Goal: Transaction & Acquisition: Purchase product/service

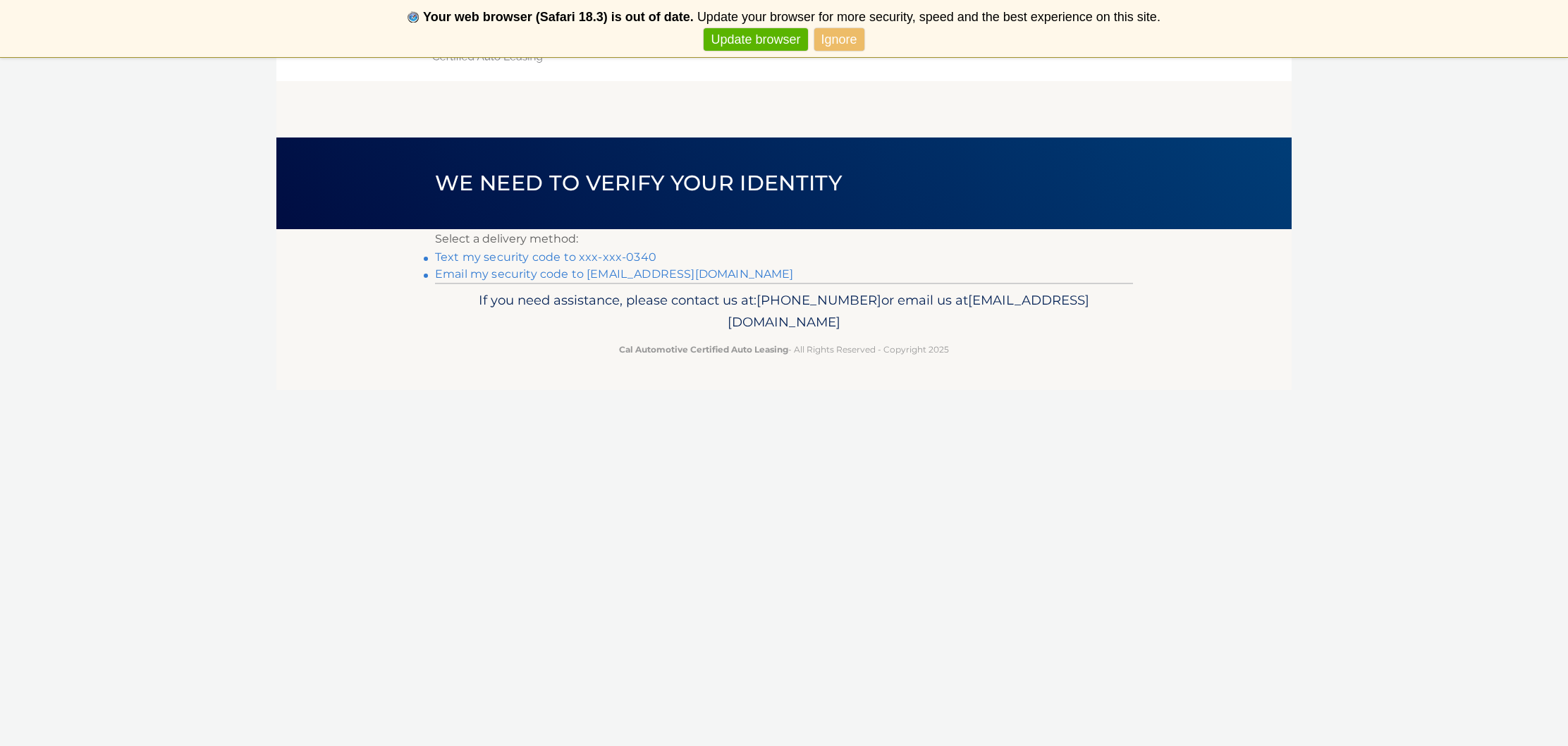
click at [838, 39] on link "Ignore" at bounding box center [839, 40] width 50 height 24
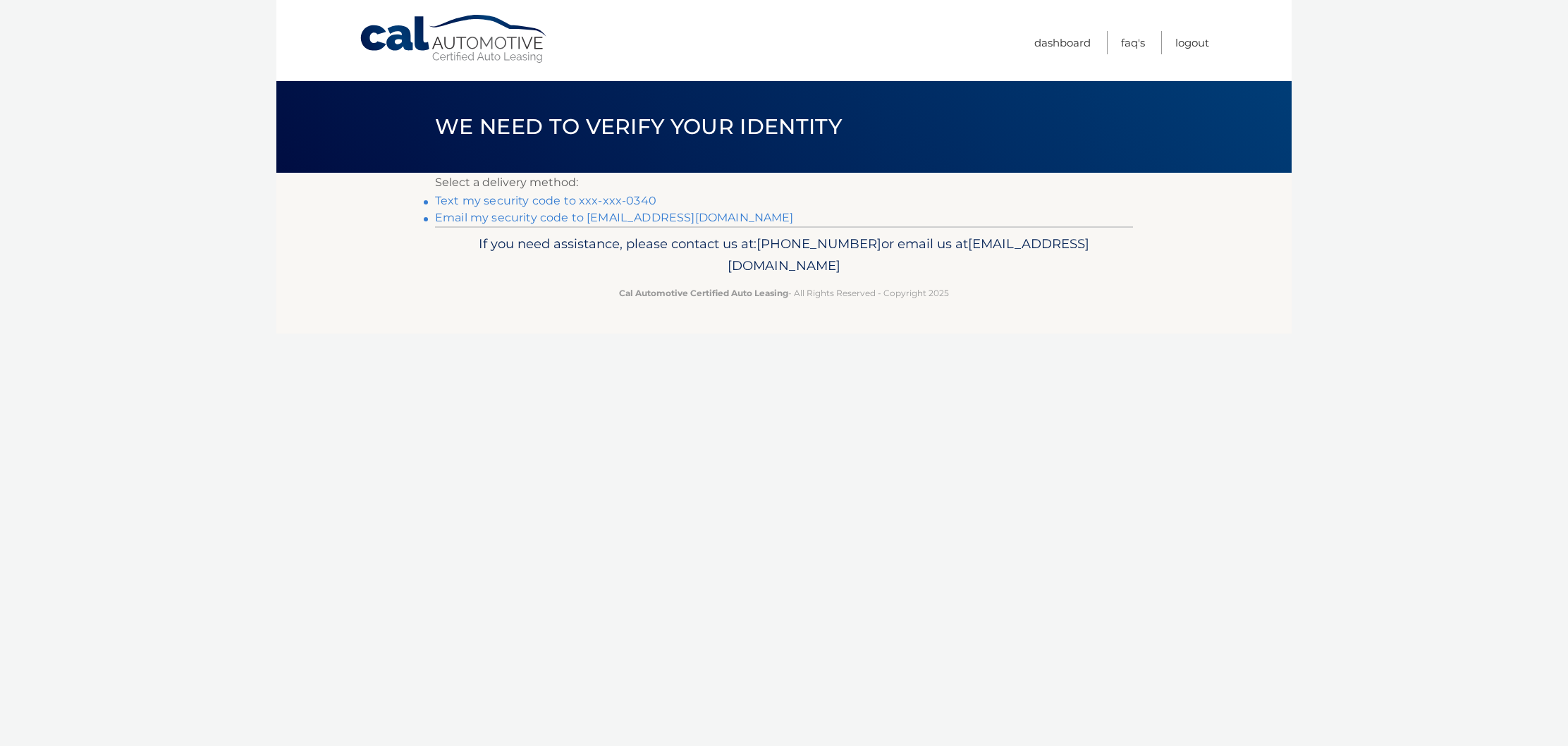
click at [634, 199] on link "Text my security code to xxx-xxx-0340" at bounding box center [546, 201] width 221 height 14
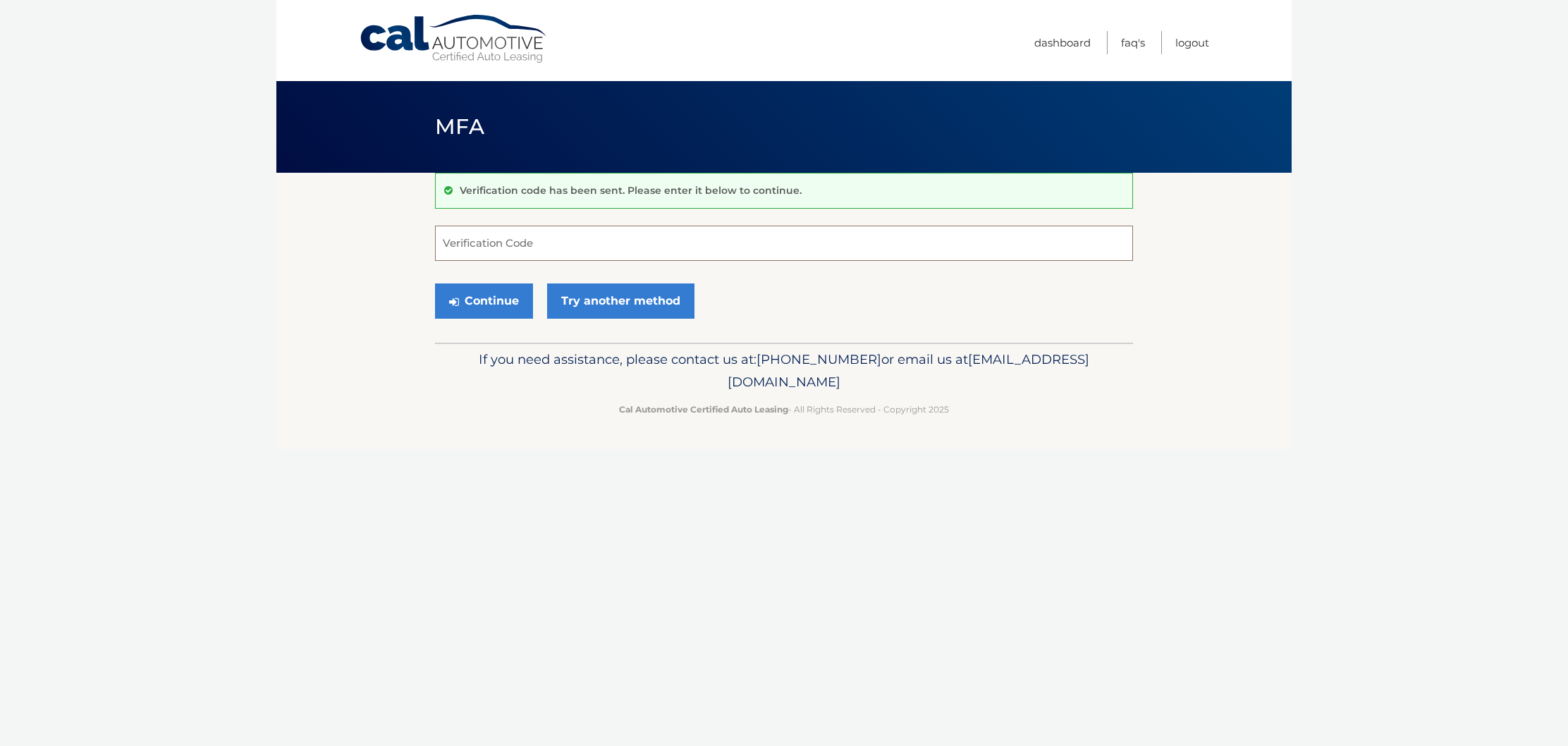
click at [545, 243] on input "Verification Code" at bounding box center [784, 243] width 698 height 35
type input "023257"
click at [501, 305] on button "Continue" at bounding box center [484, 302] width 98 height 35
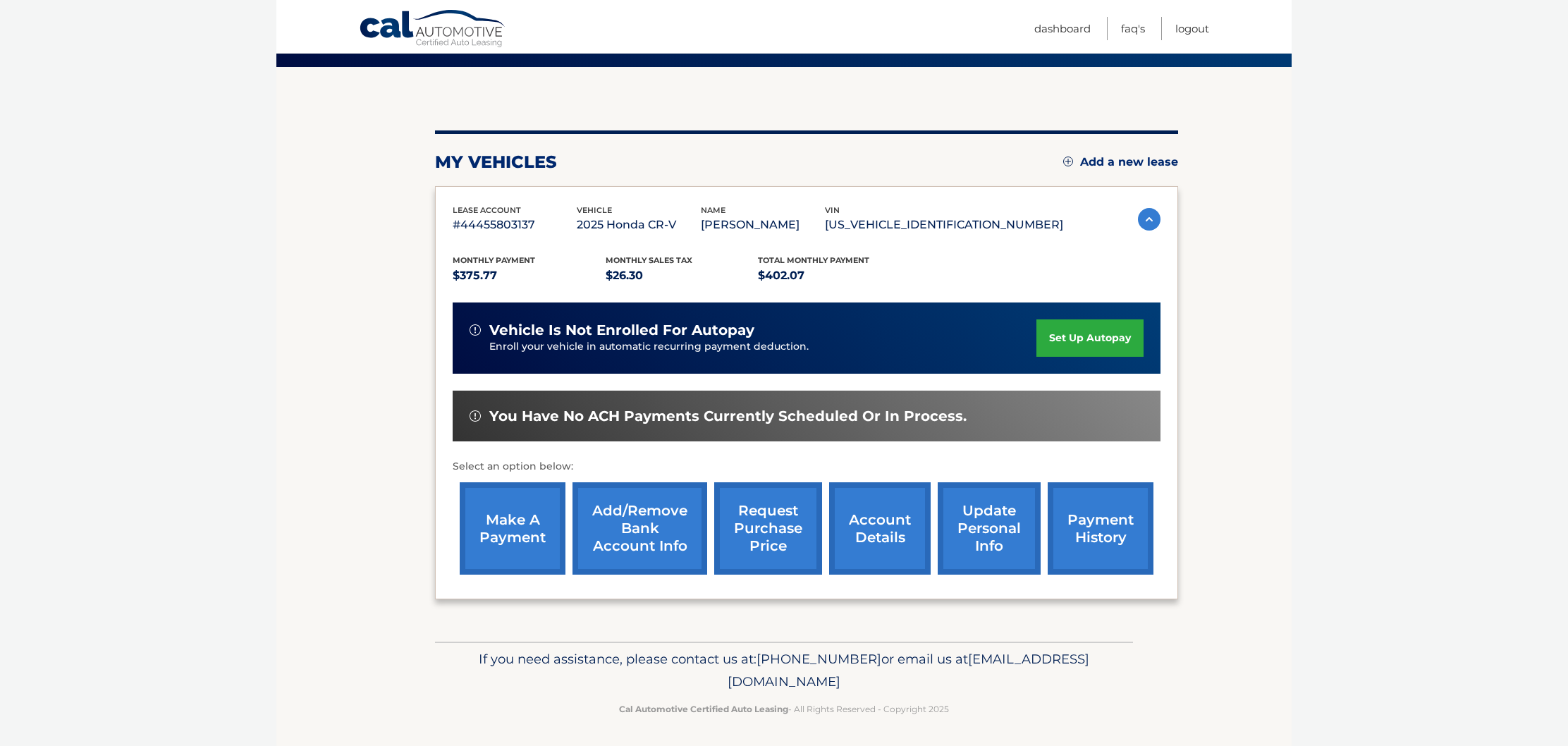
scroll to position [105, 0]
click at [535, 524] on link "make a payment" at bounding box center [512, 529] width 106 height 92
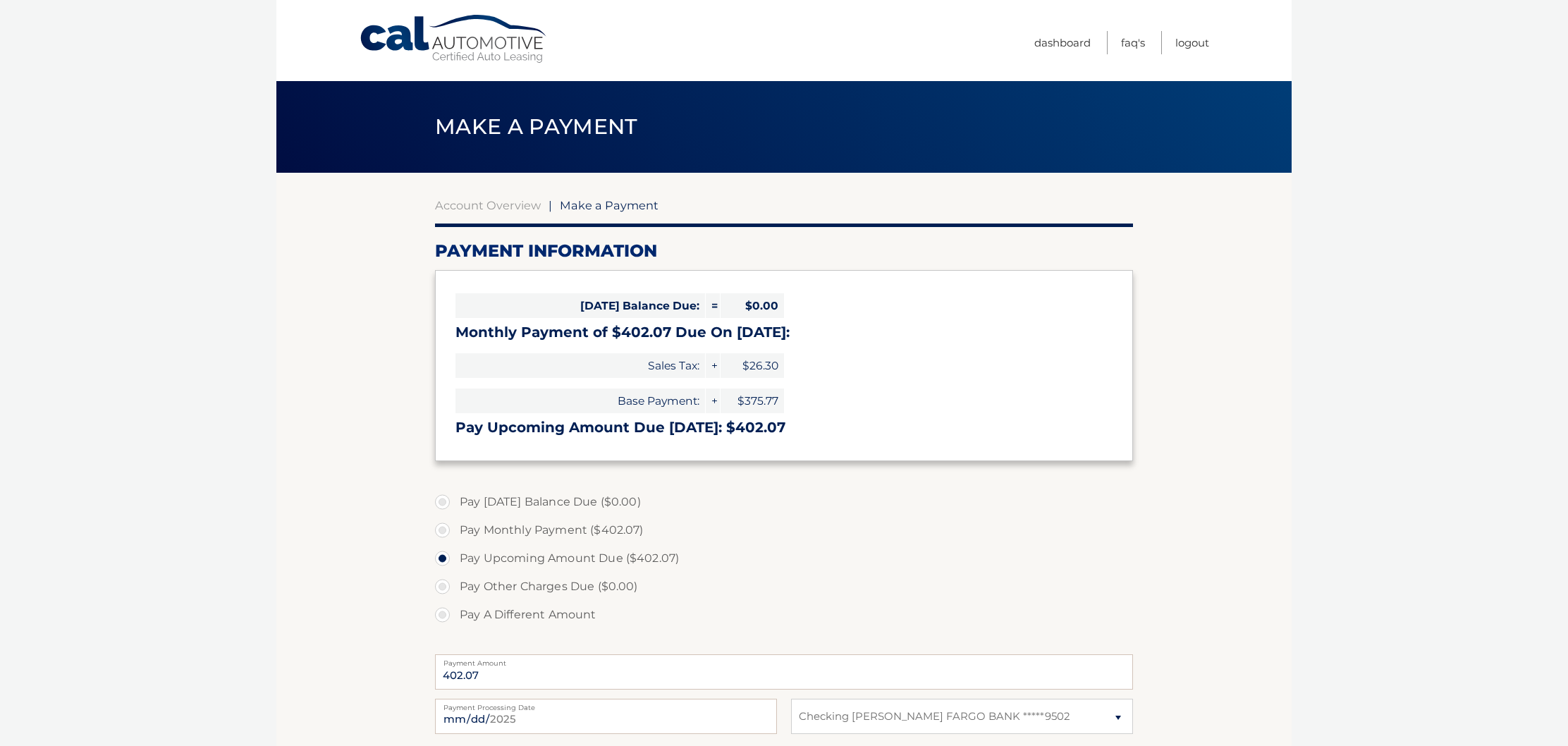
select select "NjQzZDc1YTItOGYxNS00ZDdiLWFjMGItNDllYjAwZTMxMTYw"
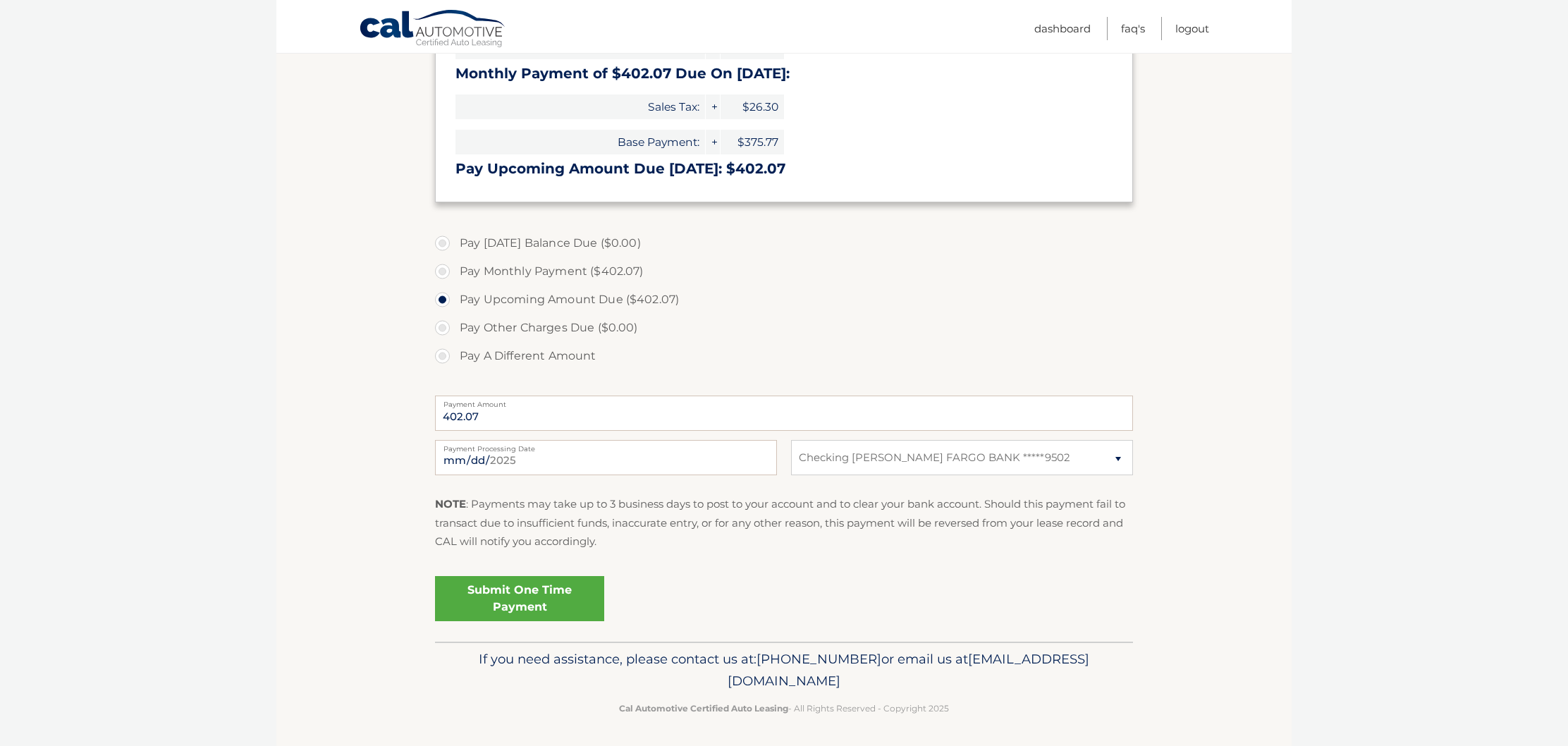
scroll to position [259, 0]
click at [643, 461] on input "[DATE]" at bounding box center [606, 459] width 342 height 35
type input "[DATE]"
click at [680, 571] on div "Submit One Time Payment" at bounding box center [784, 596] width 698 height 51
click at [578, 597] on link "Submit One Time Payment" at bounding box center [520, 599] width 169 height 45
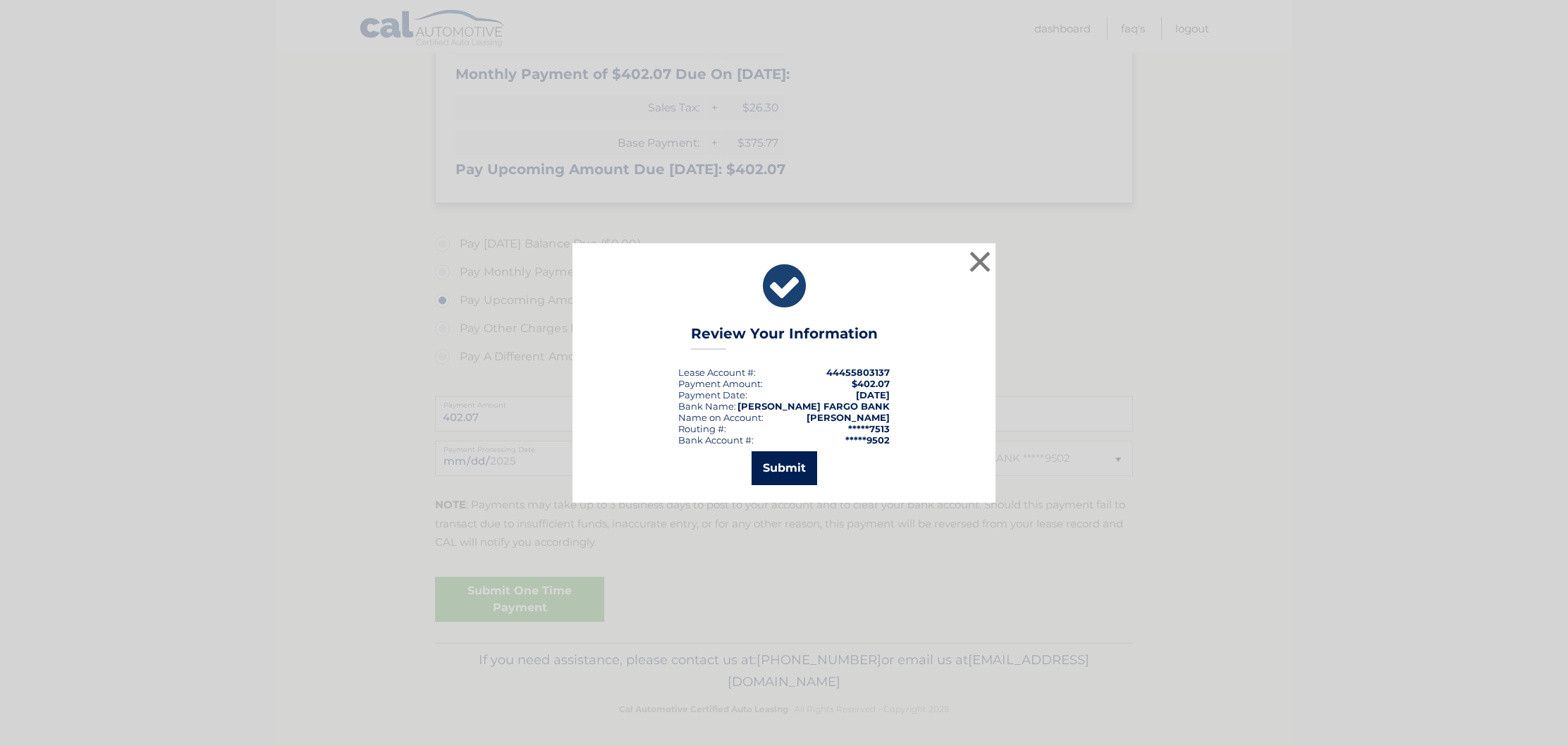
click at [782, 467] on button "Submit" at bounding box center [785, 468] width 66 height 34
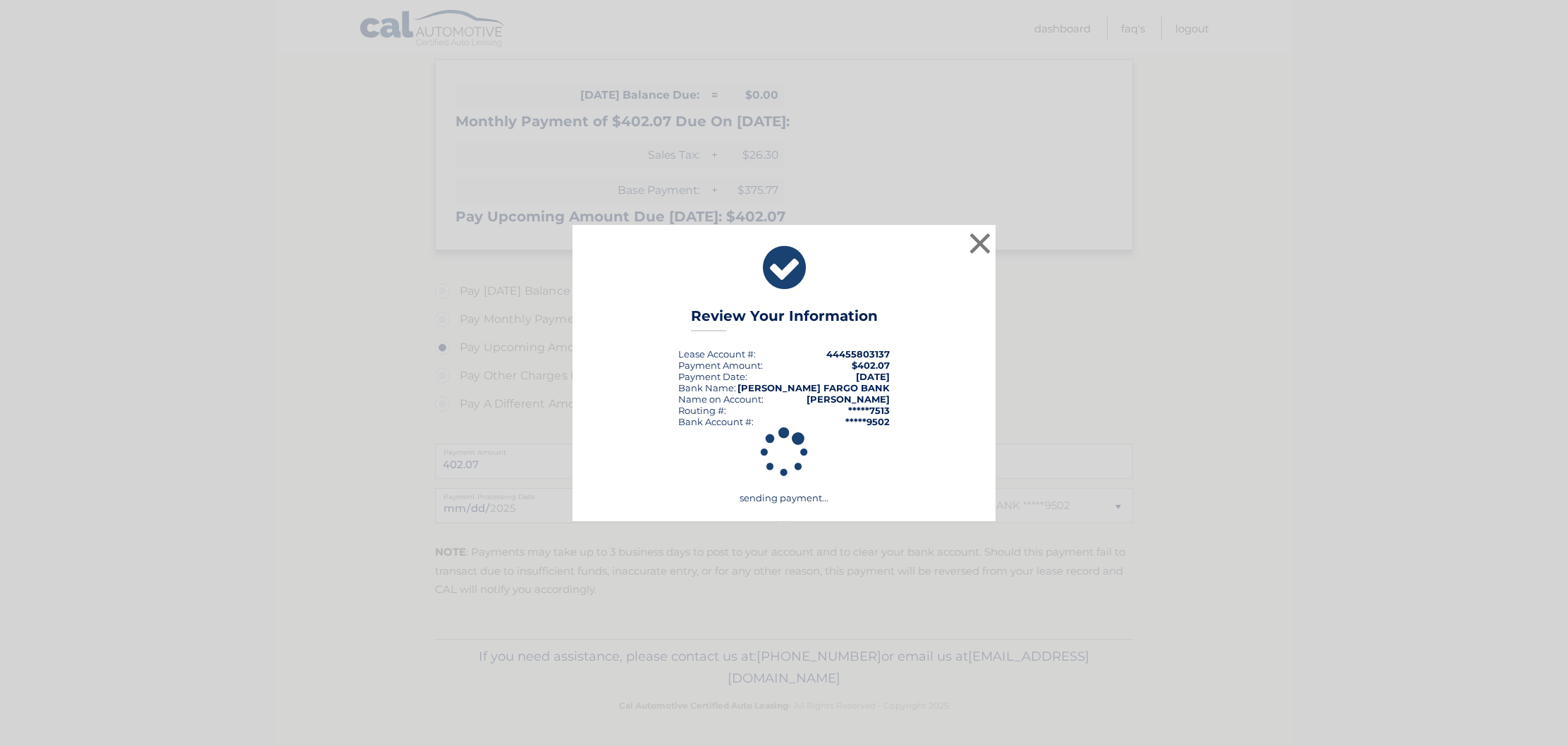
scroll to position [207, 0]
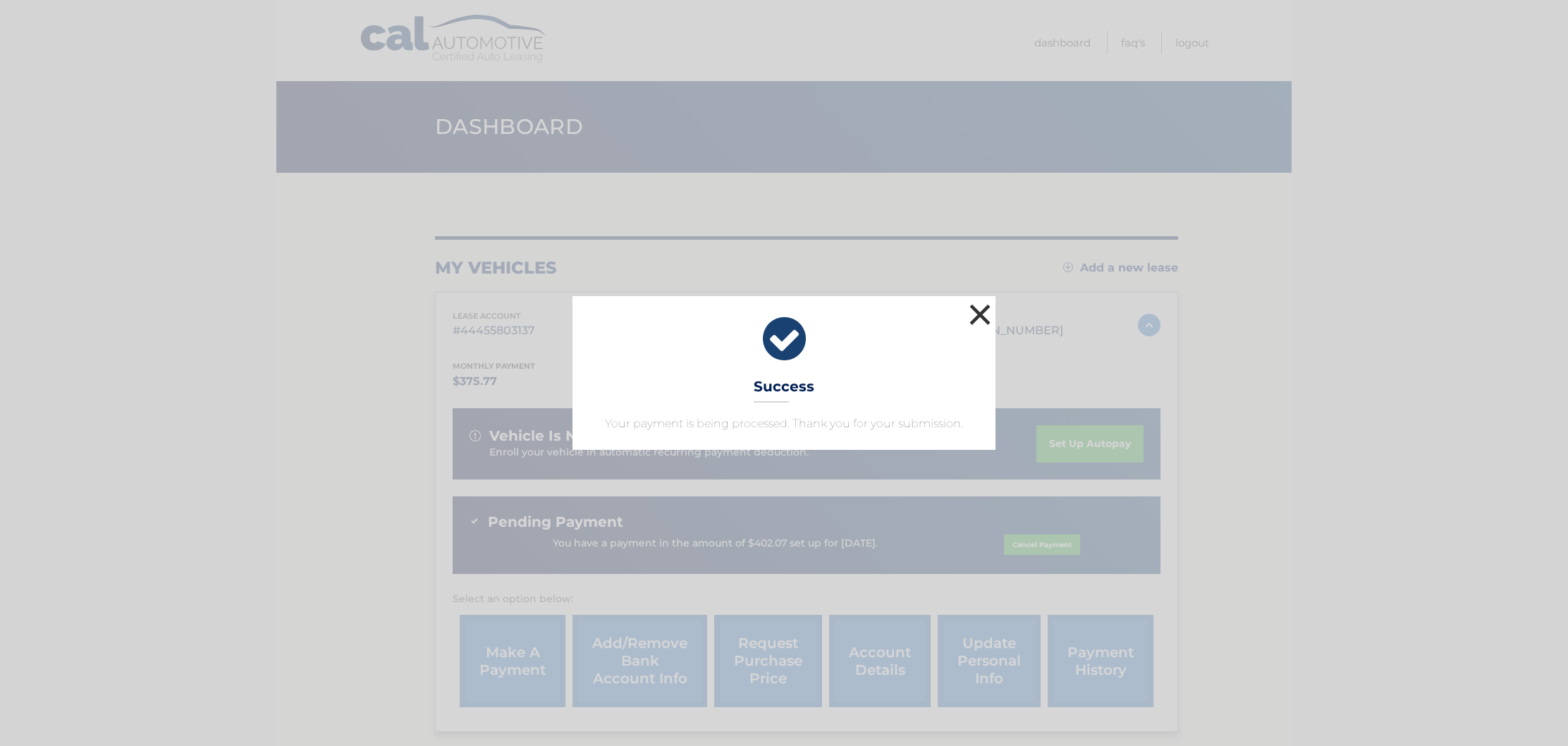
click at [977, 313] on button "×" at bounding box center [980, 314] width 28 height 28
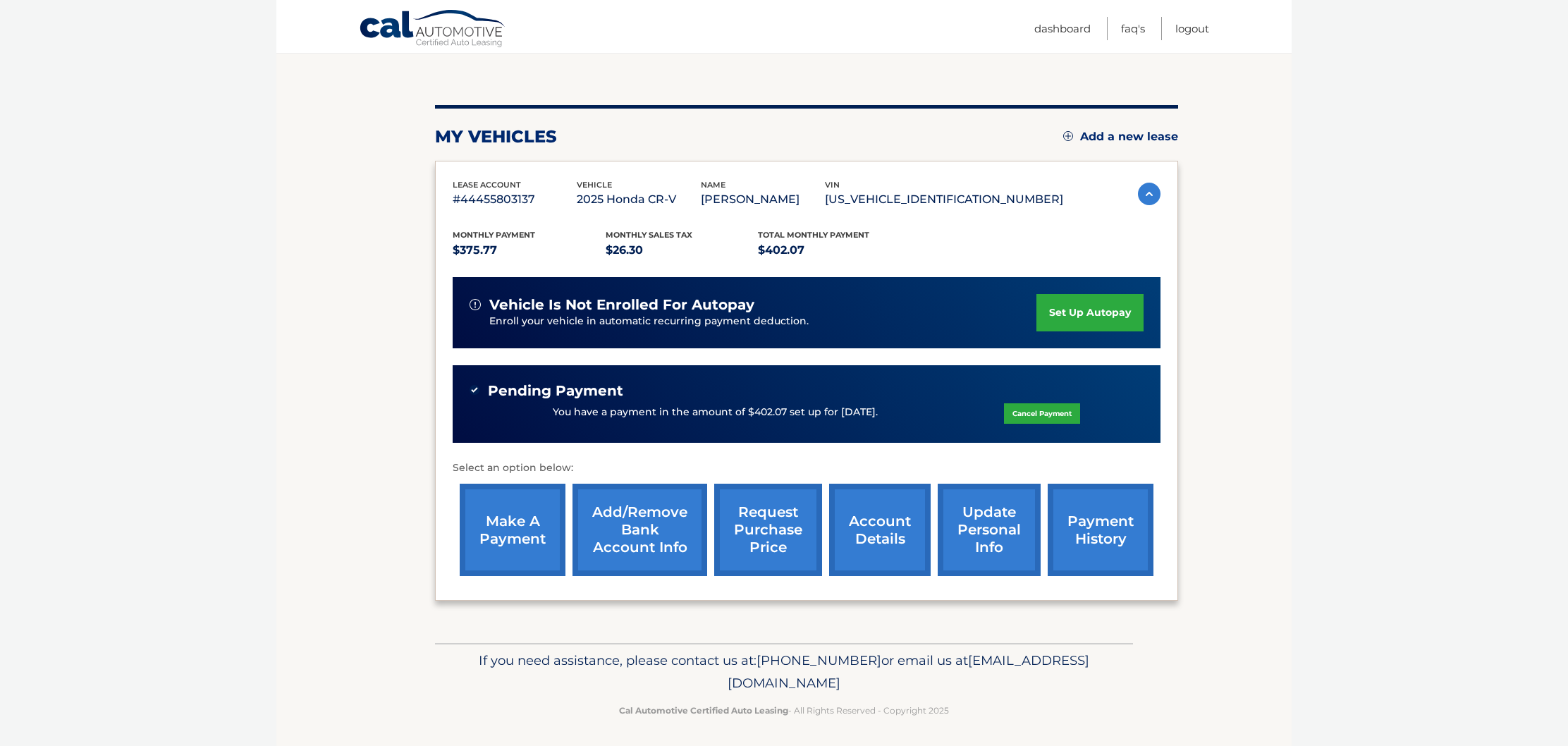
scroll to position [132, 0]
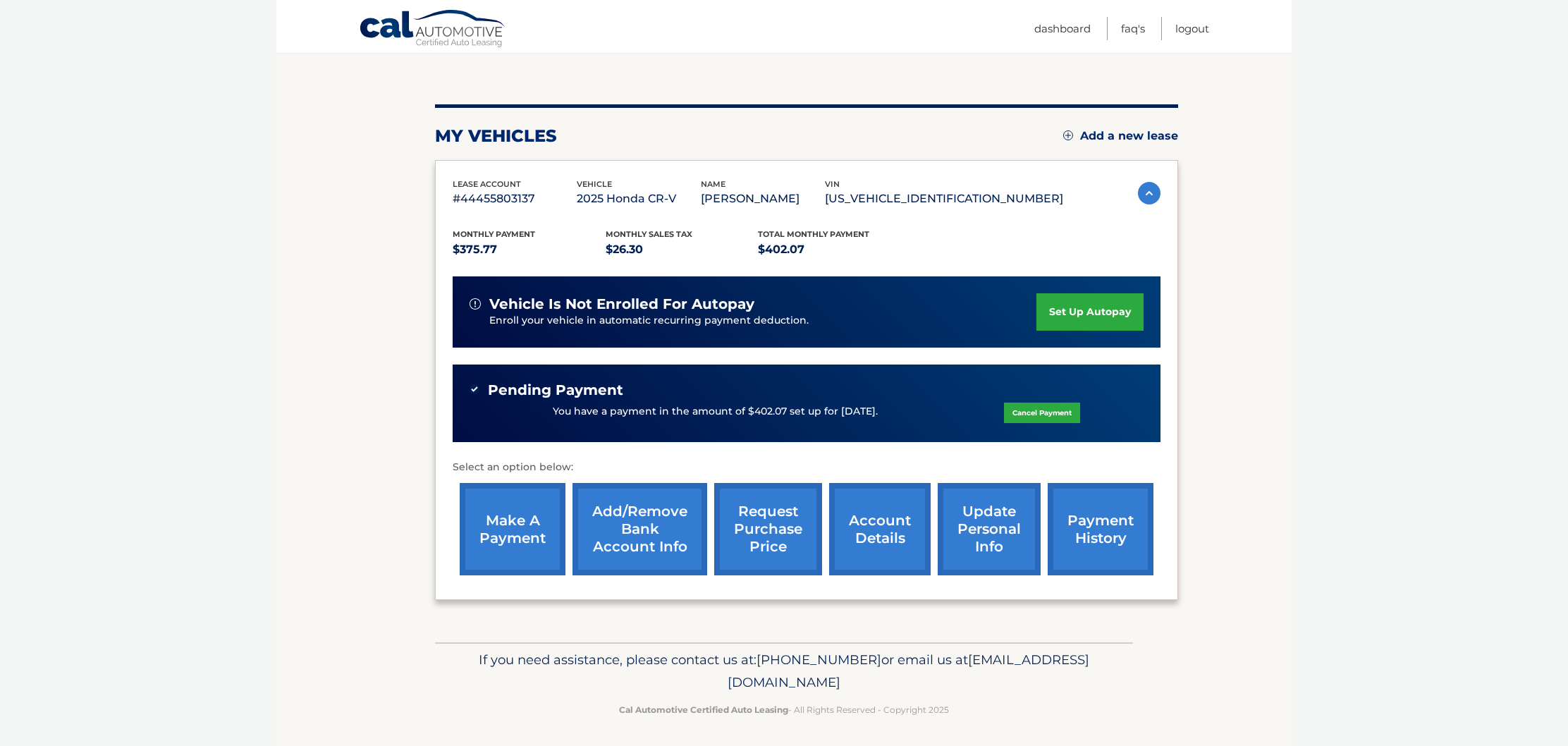
click at [490, 531] on link "make a payment" at bounding box center [512, 529] width 106 height 92
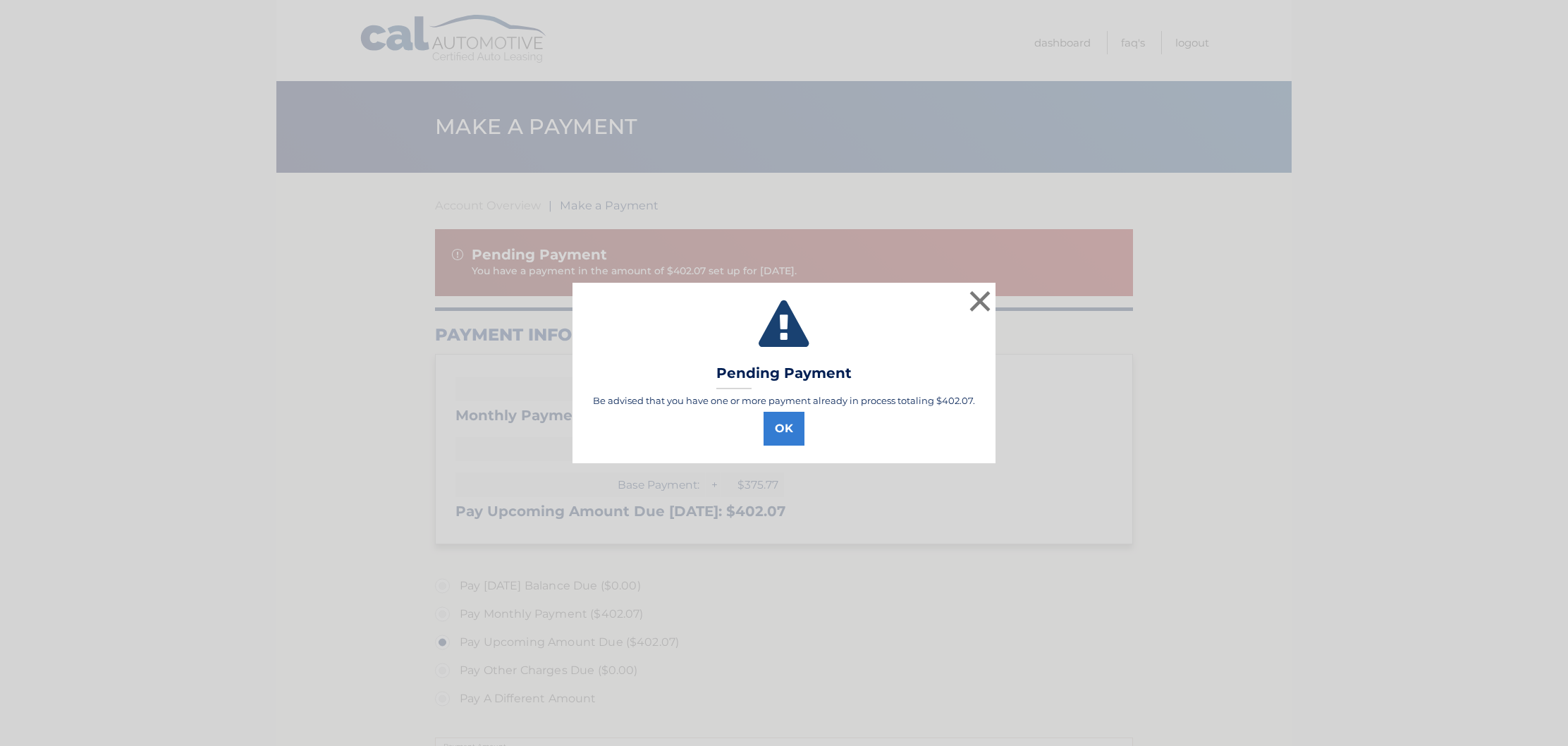
select select "NjQzZDc1YTItOGYxNS00ZDdiLWFjMGItNDllYjAwZTMxMTYw"
click at [779, 422] on button "OK" at bounding box center [784, 428] width 41 height 34
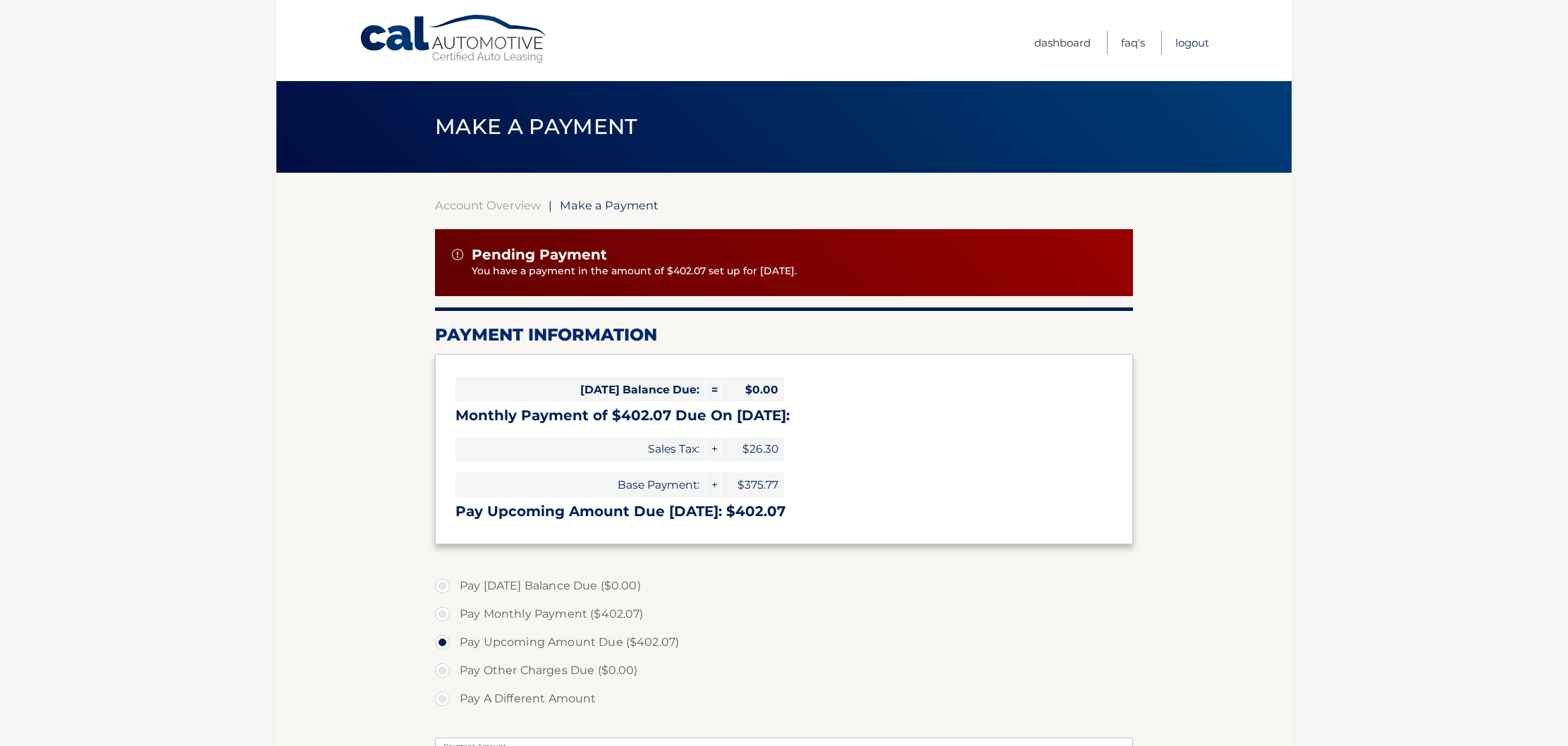
click at [1190, 42] on link "Logout" at bounding box center [1192, 43] width 34 height 24
